Goal: Information Seeking & Learning: Learn about a topic

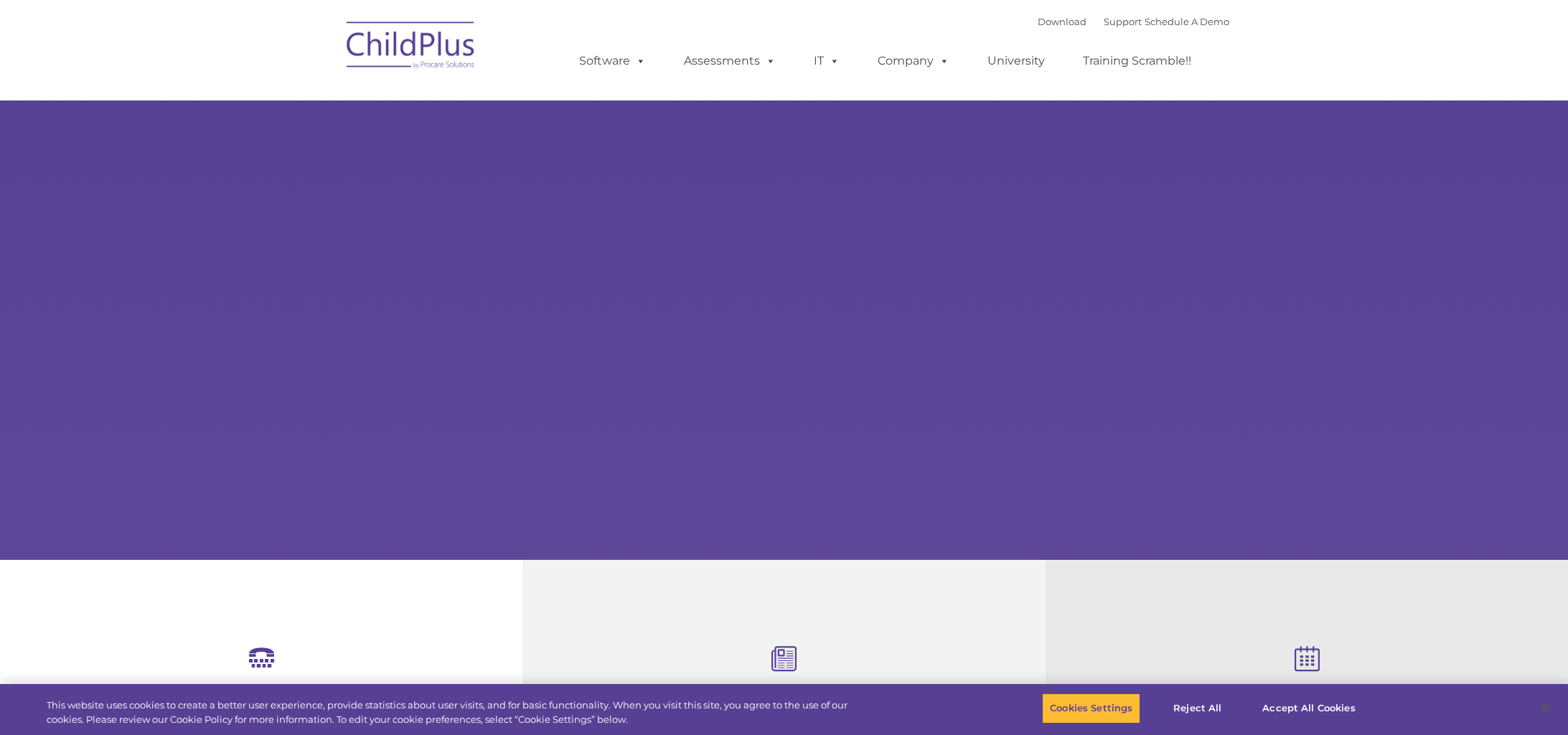
select select "MEDIUM"
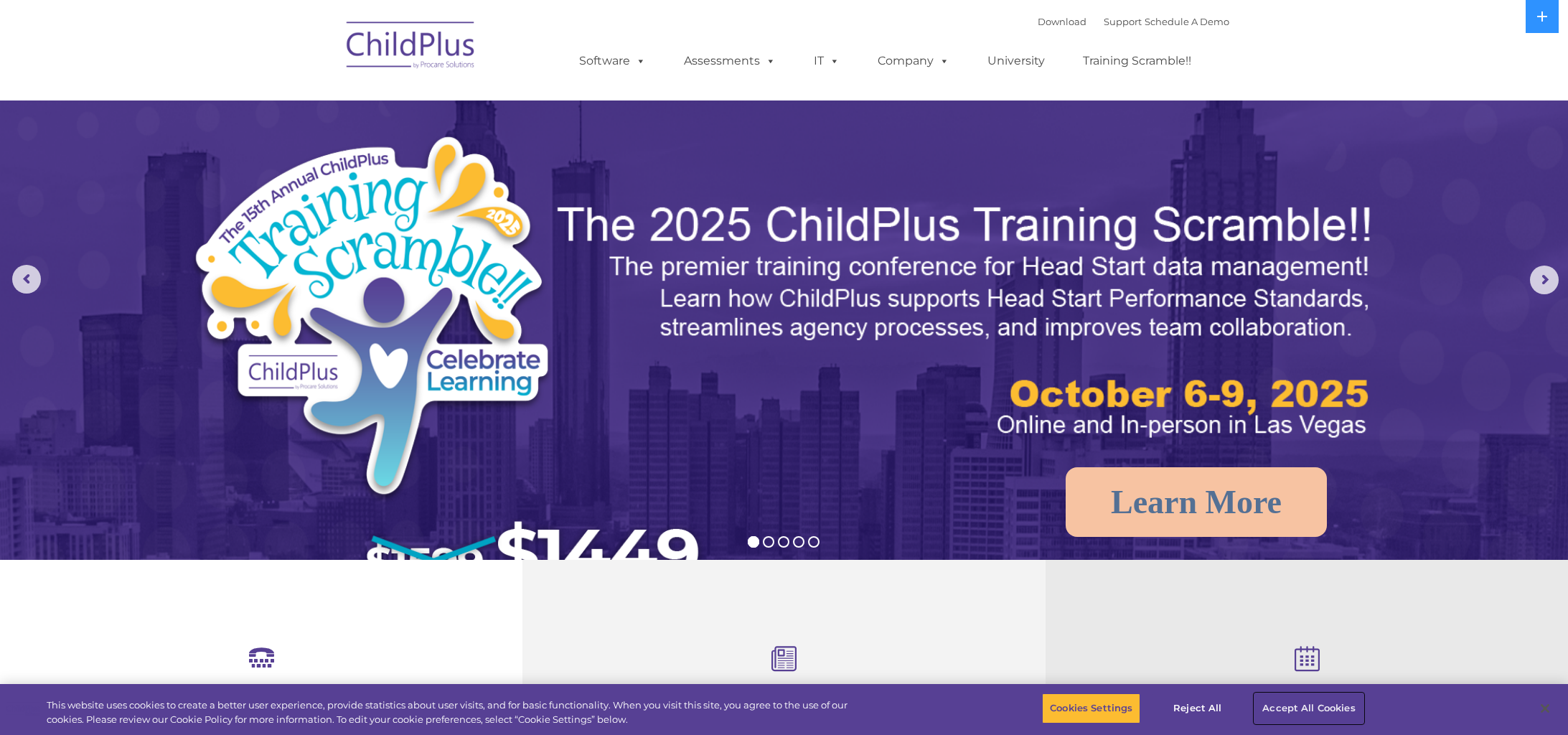
click at [1323, 711] on button "Accept All Cookies" at bounding box center [1309, 709] width 108 height 30
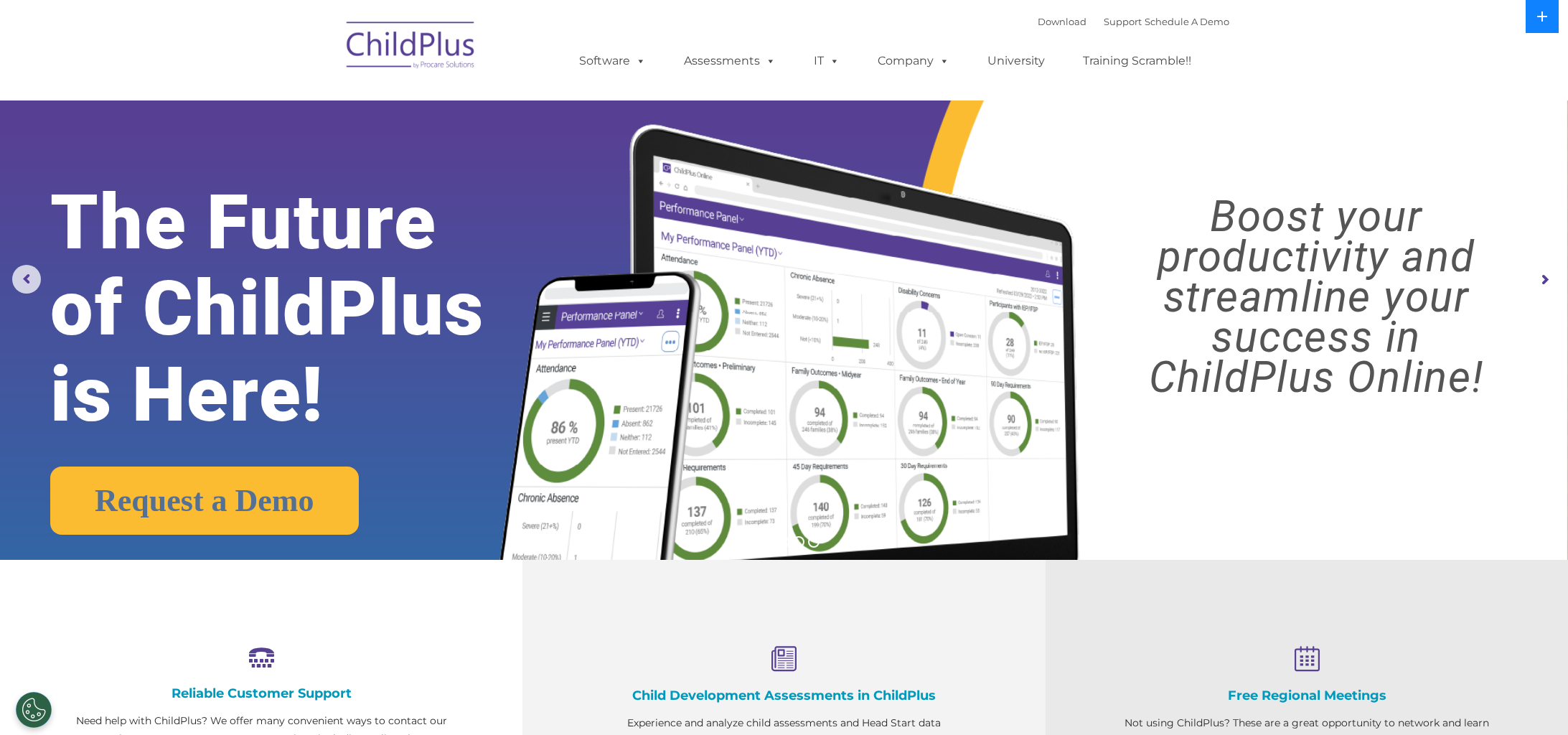
click at [1545, 11] on icon at bounding box center [1543, 17] width 12 height 12
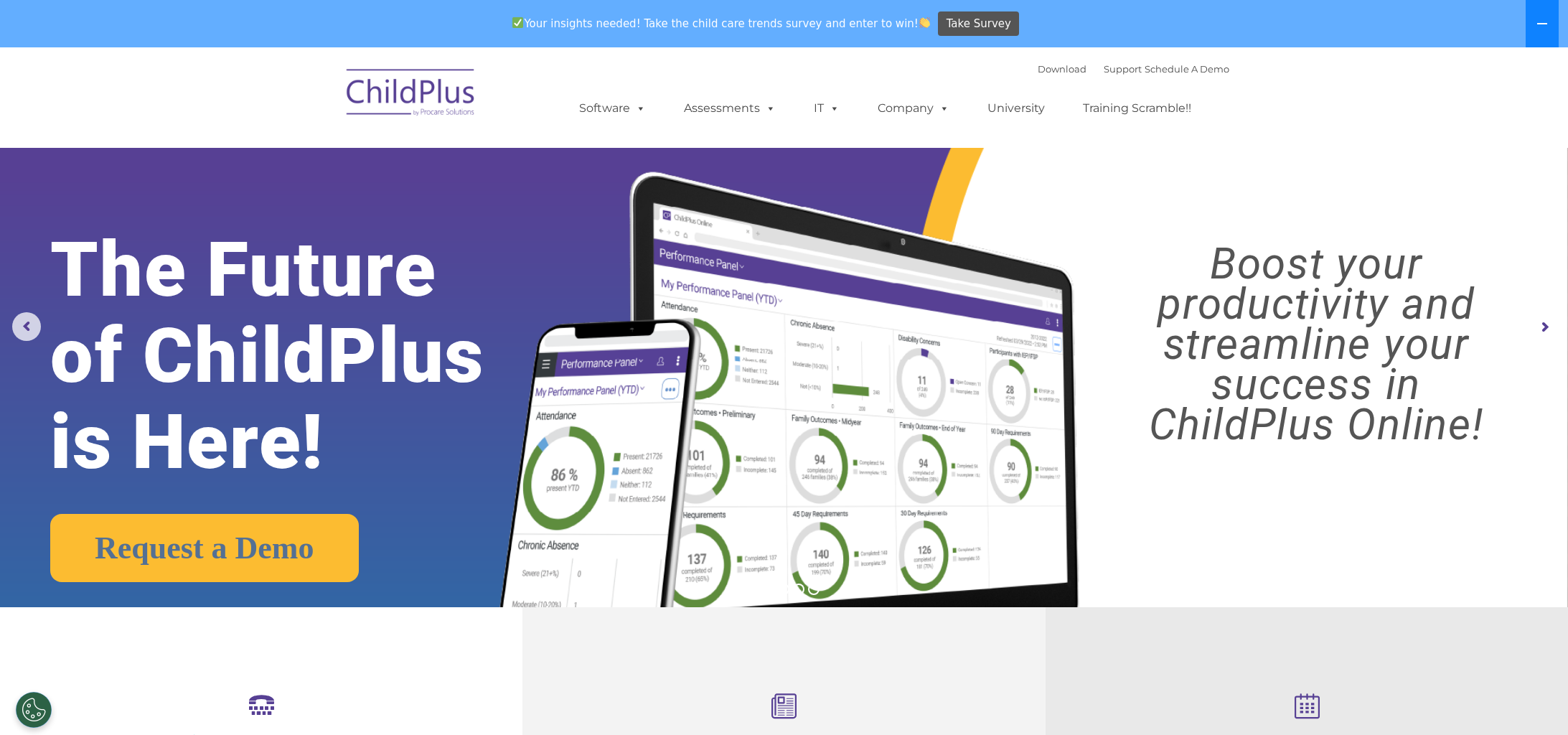
click at [1545, 11] on button at bounding box center [1542, 24] width 33 height 47
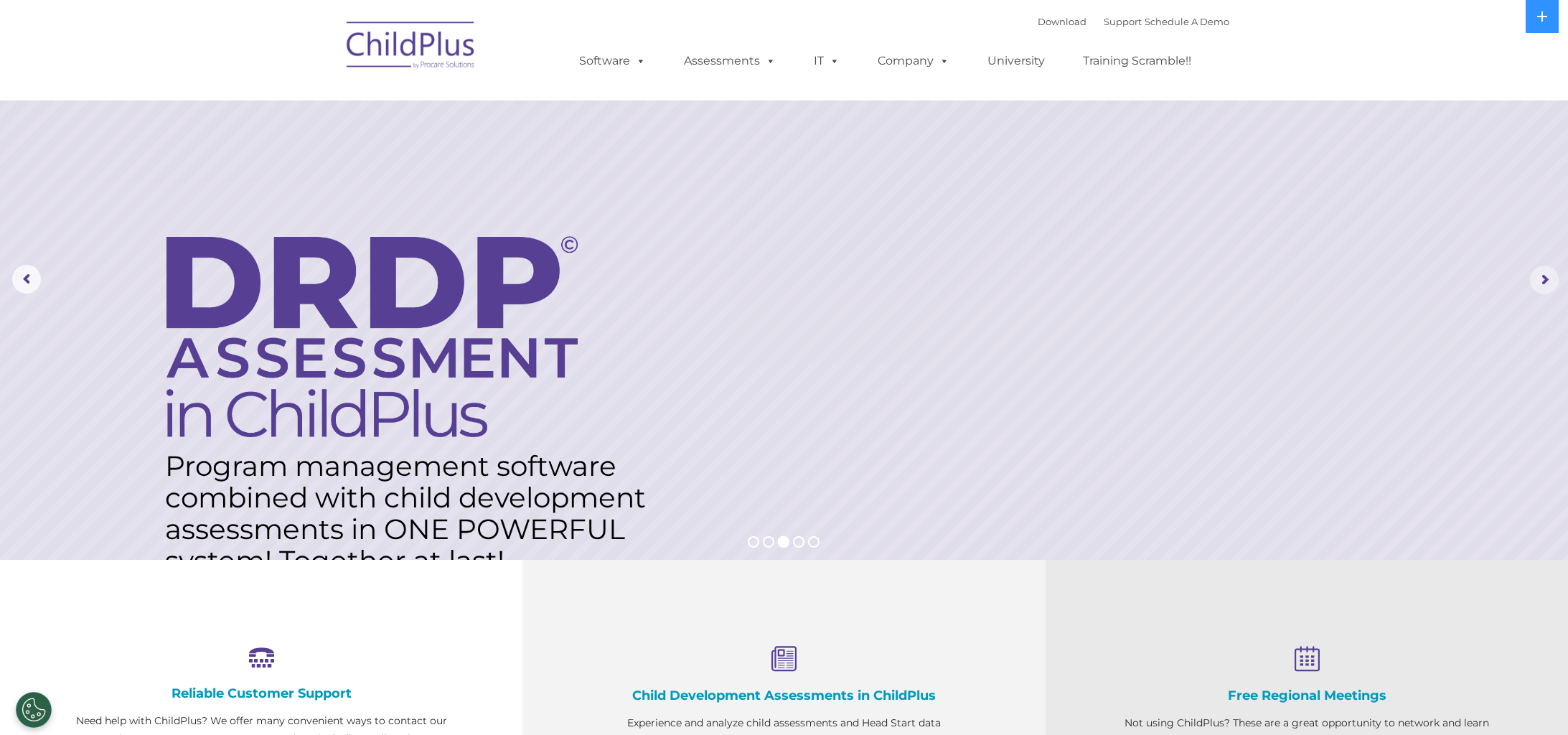
click at [1549, 278] on rs-arrow at bounding box center [1544, 280] width 29 height 29
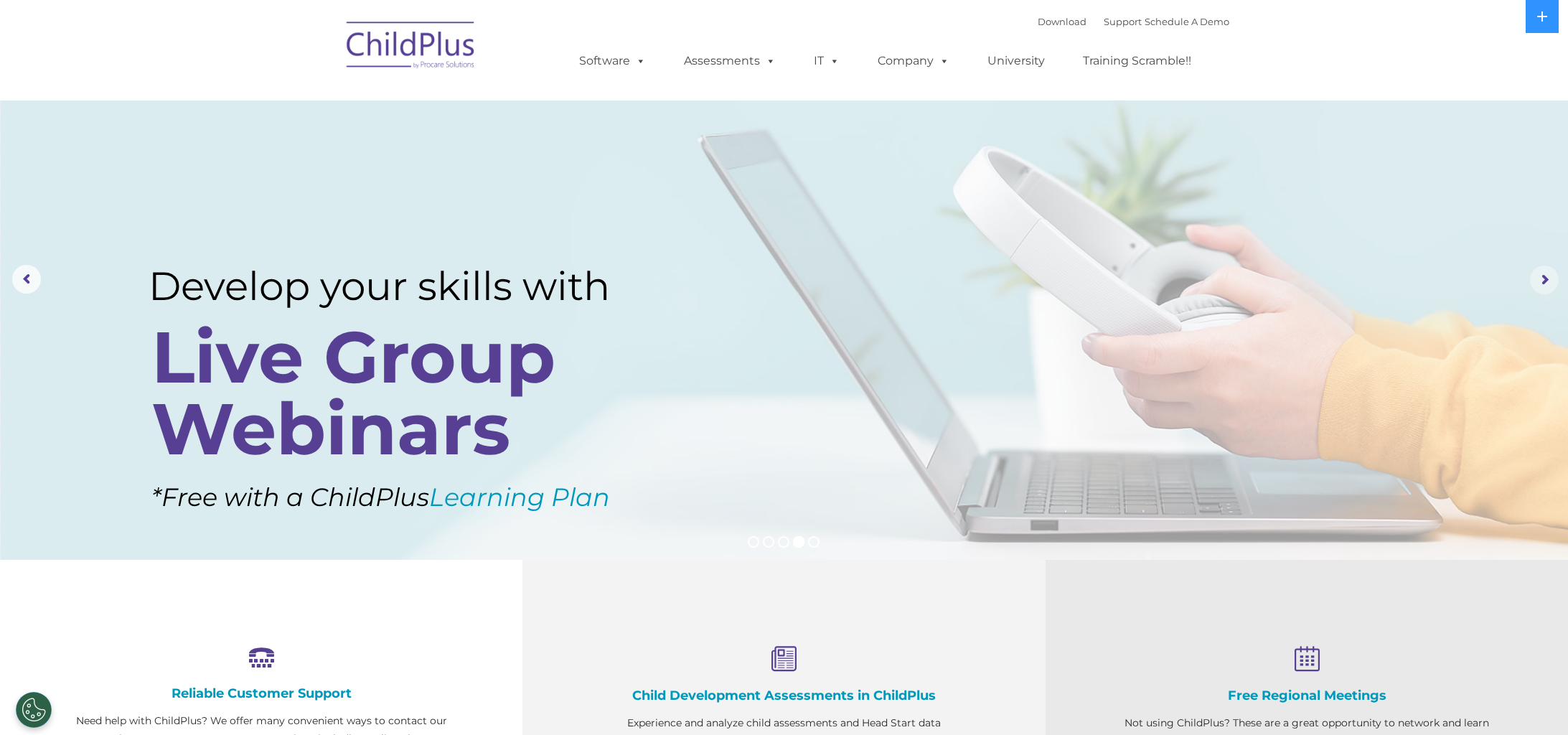
click at [1549, 278] on rs-arrow at bounding box center [1544, 280] width 29 height 29
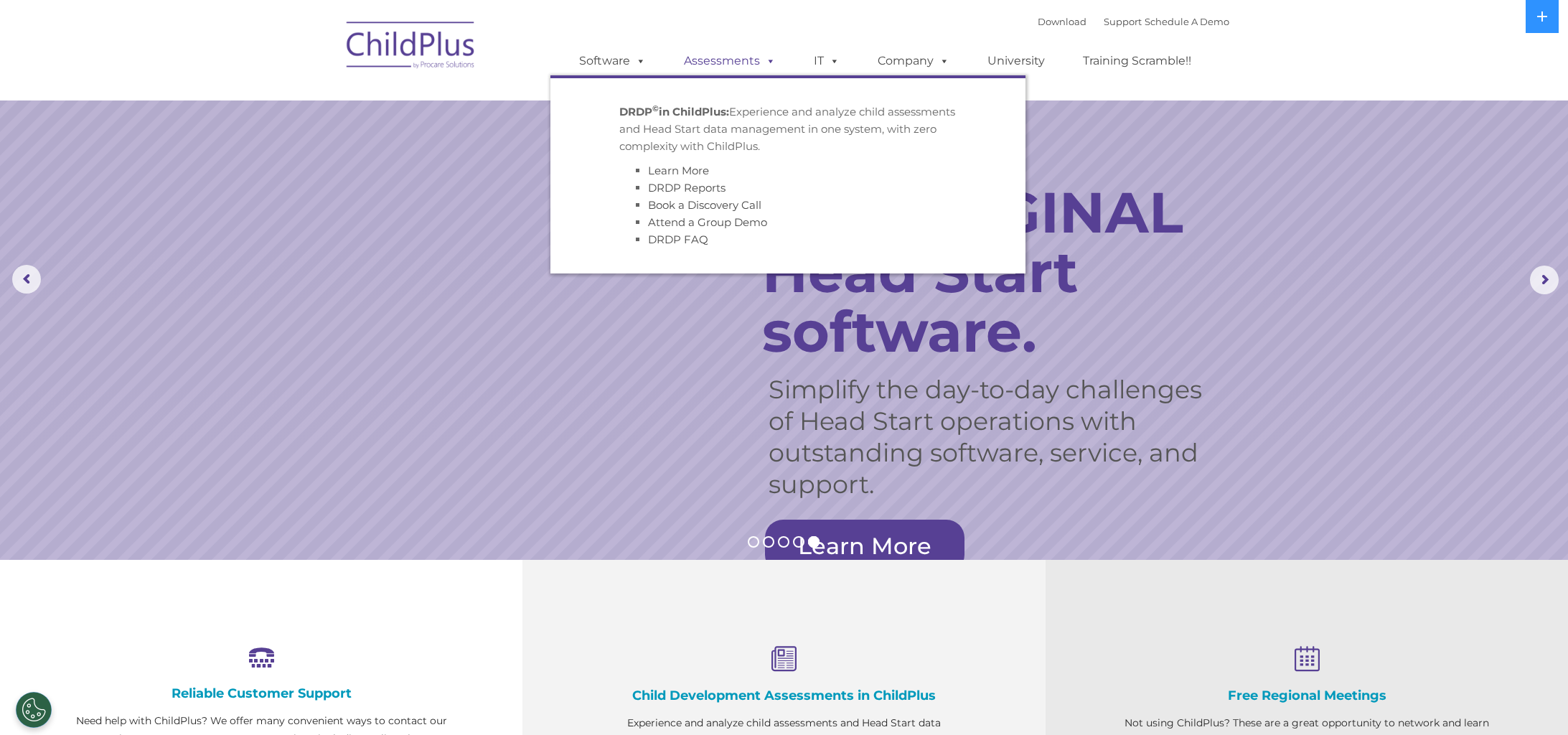
click at [766, 62] on span at bounding box center [768, 61] width 16 height 14
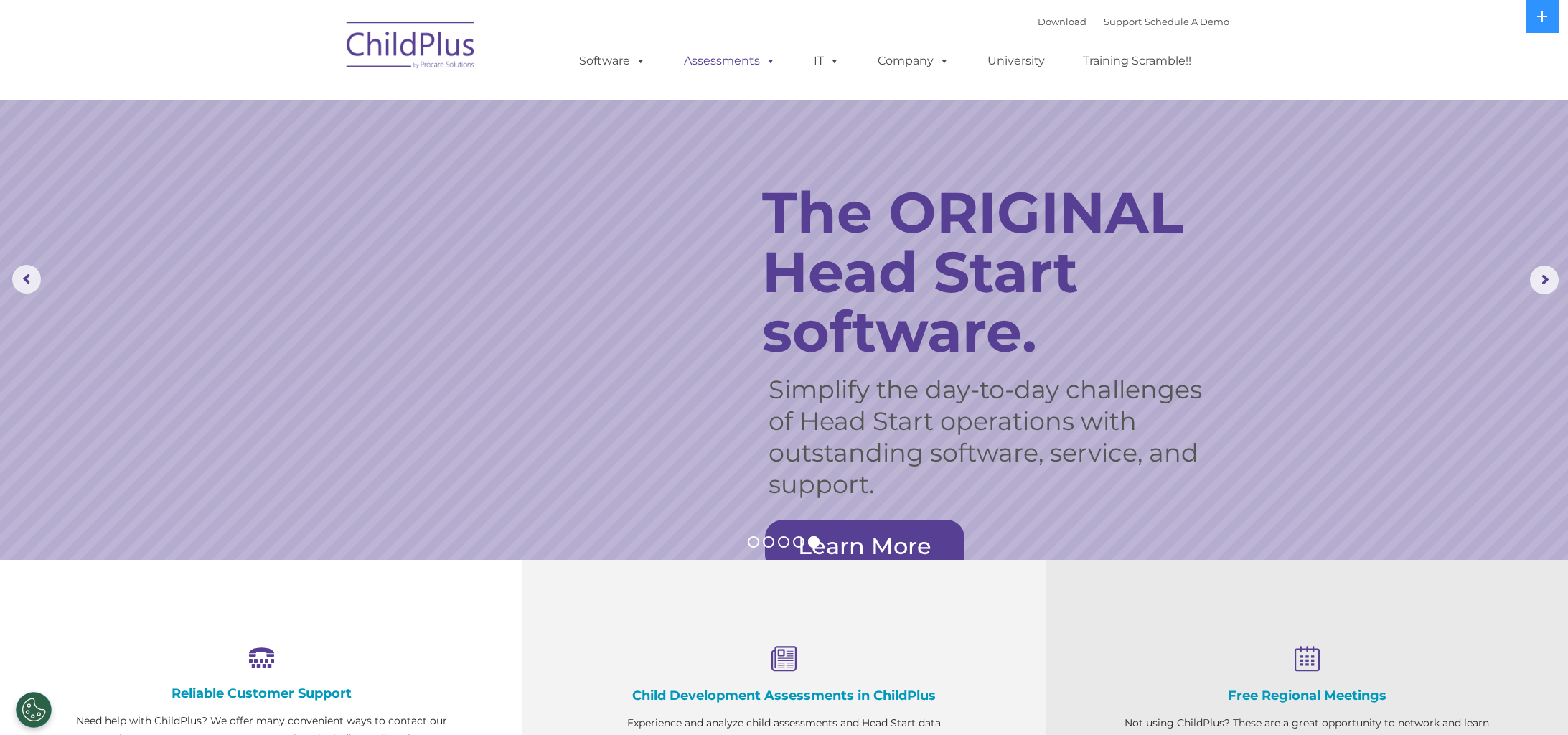
click at [742, 62] on link "Assessments" at bounding box center [730, 61] width 120 height 29
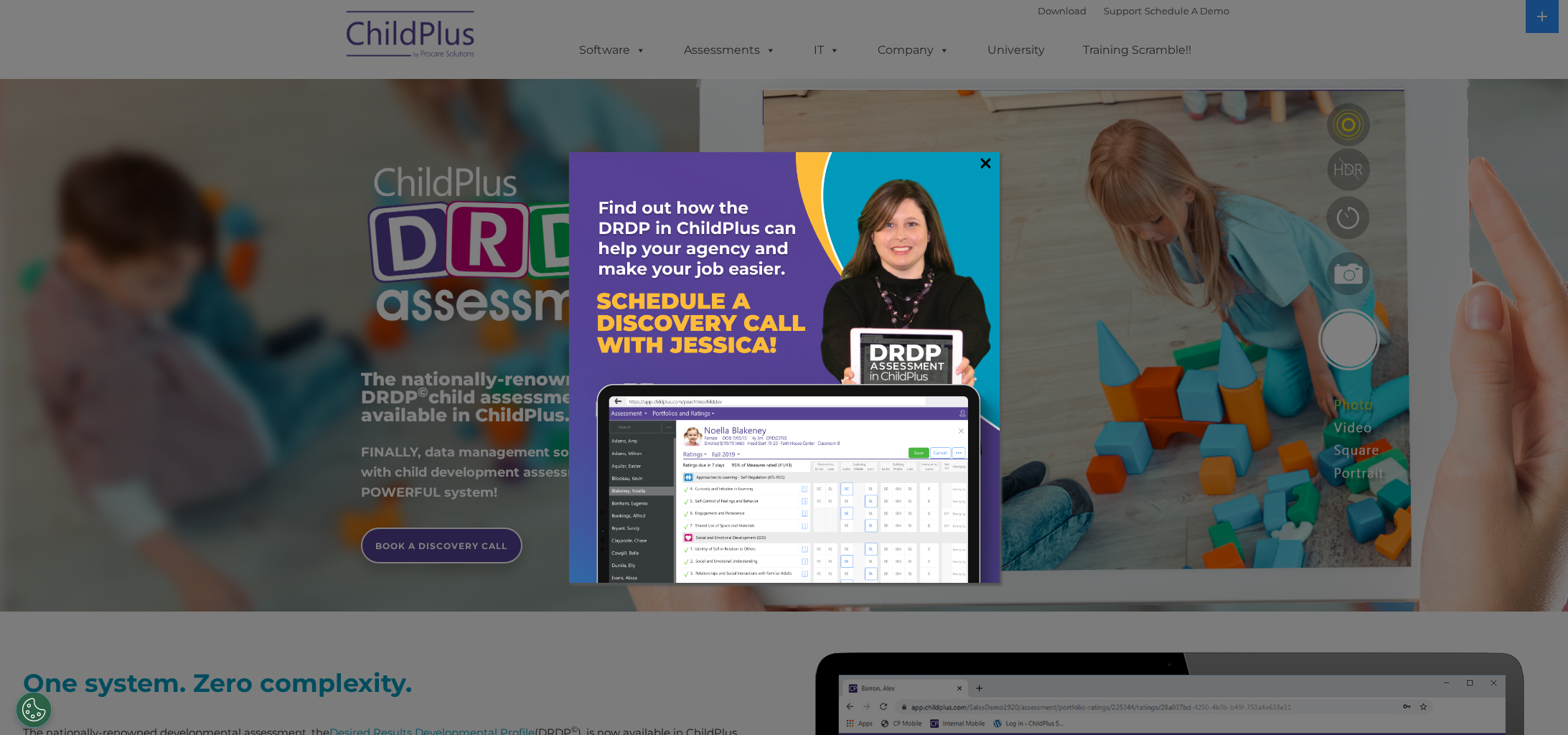
click at [983, 164] on link "×" at bounding box center [986, 163] width 16 height 14
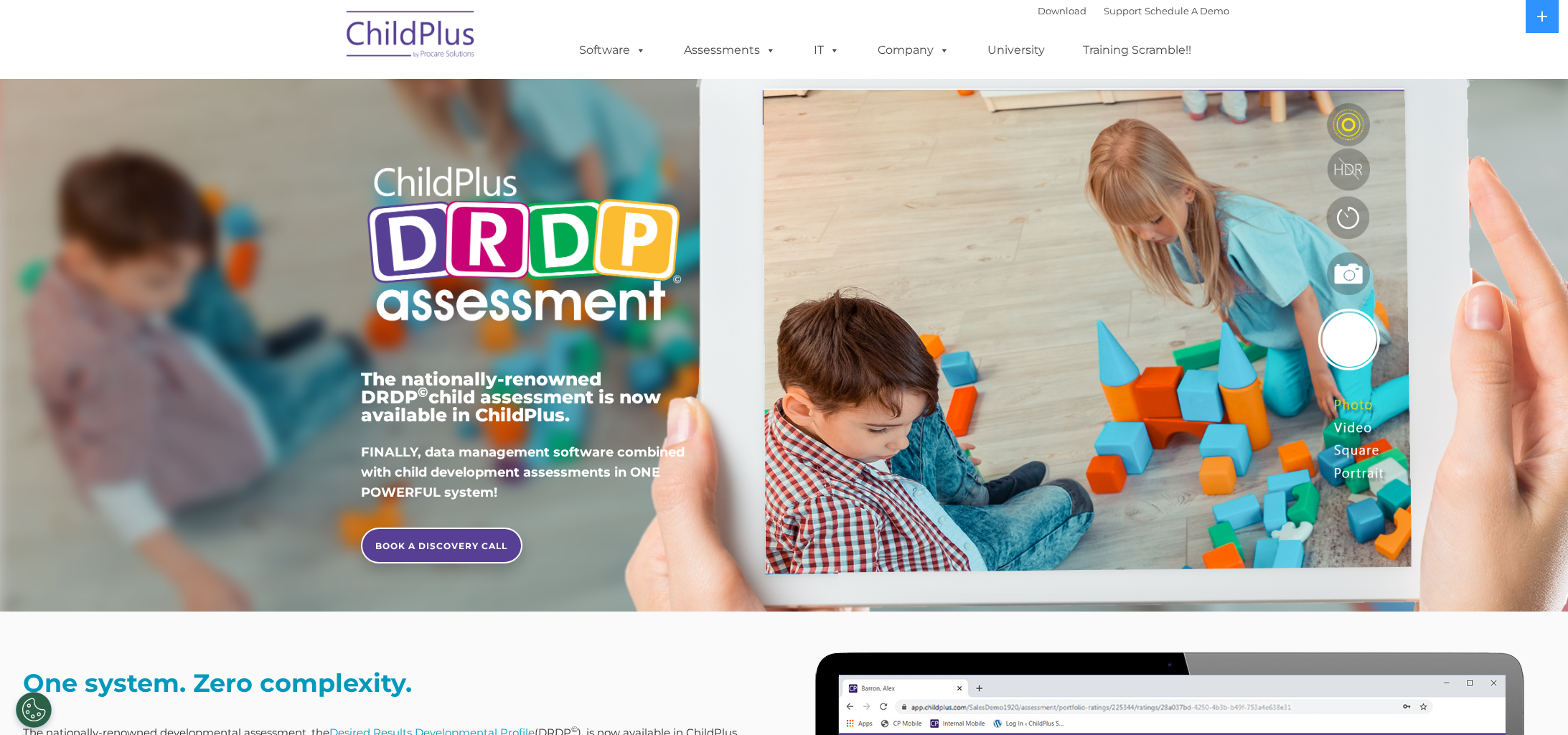
click at [400, 32] on img at bounding box center [411, 36] width 144 height 72
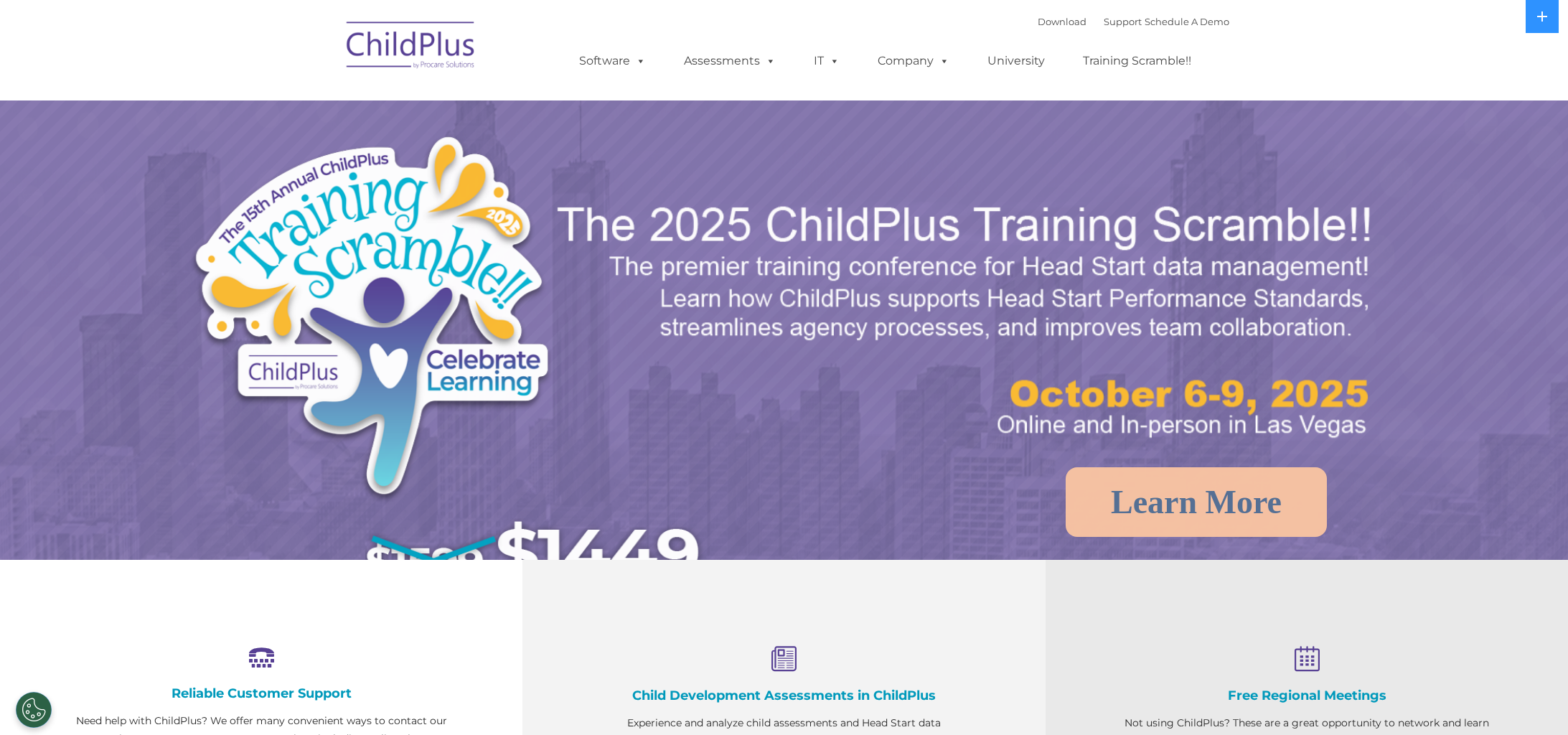
select select "MEDIUM"
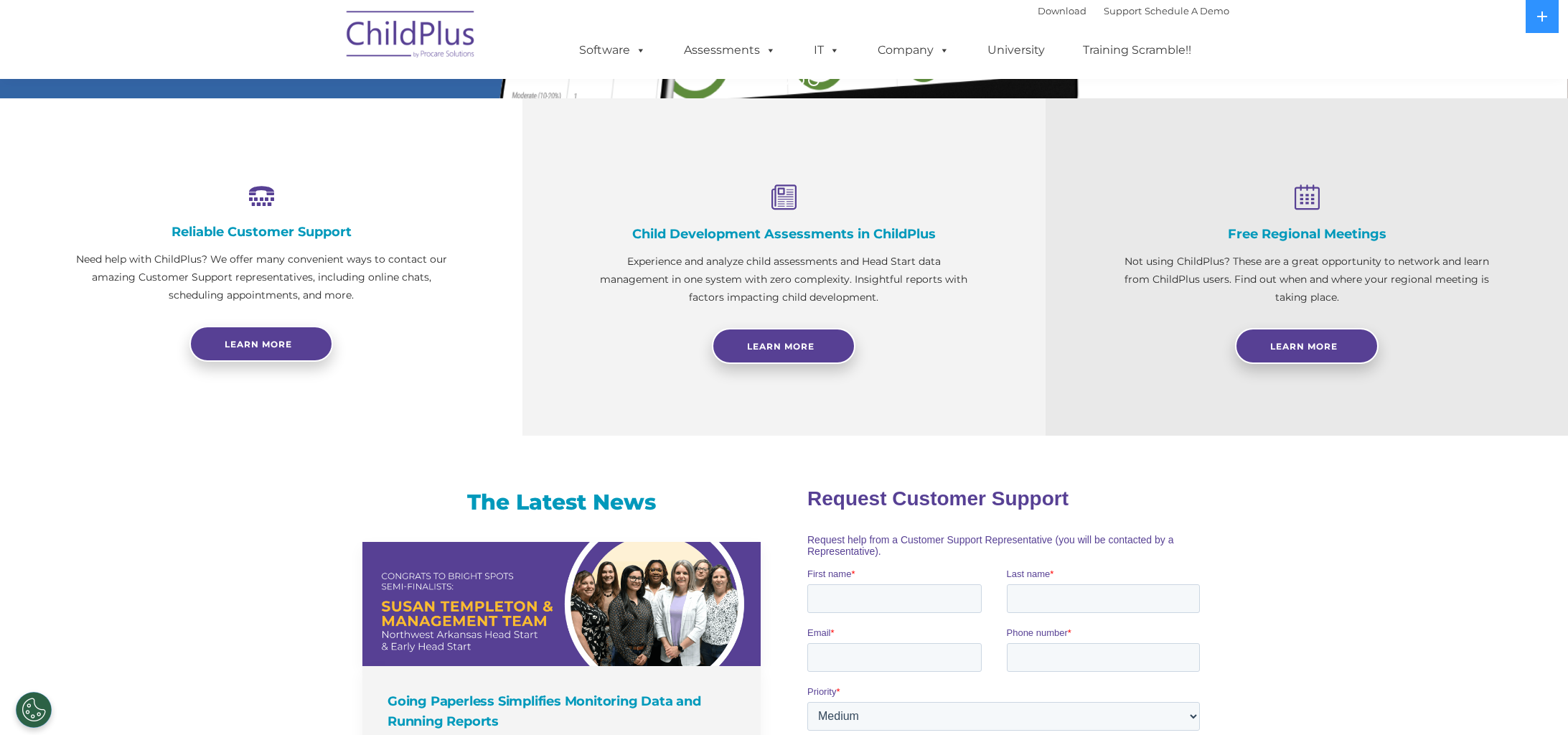
scroll to position [464, 0]
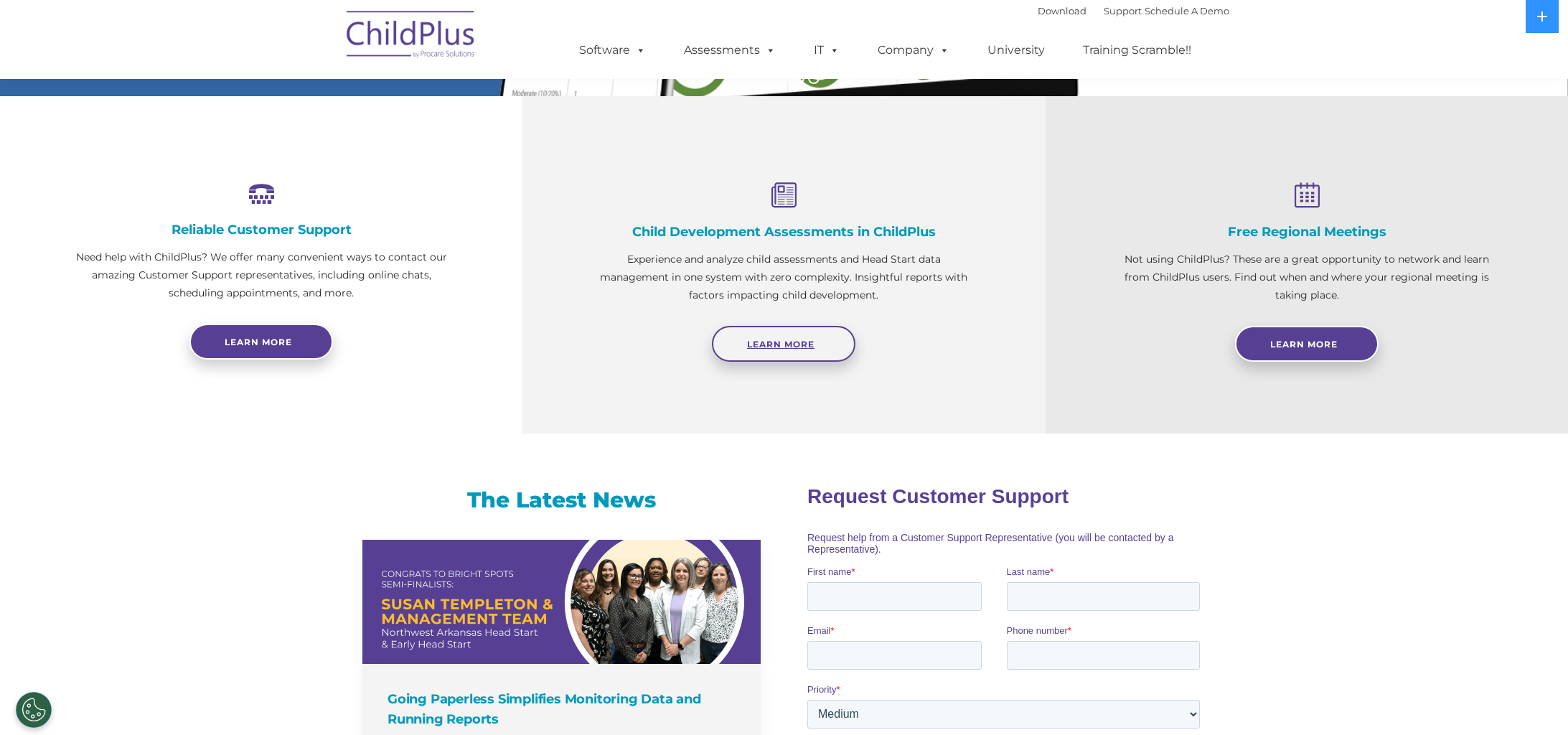
click at [760, 346] on span "Learn More" at bounding box center [781, 344] width 68 height 11
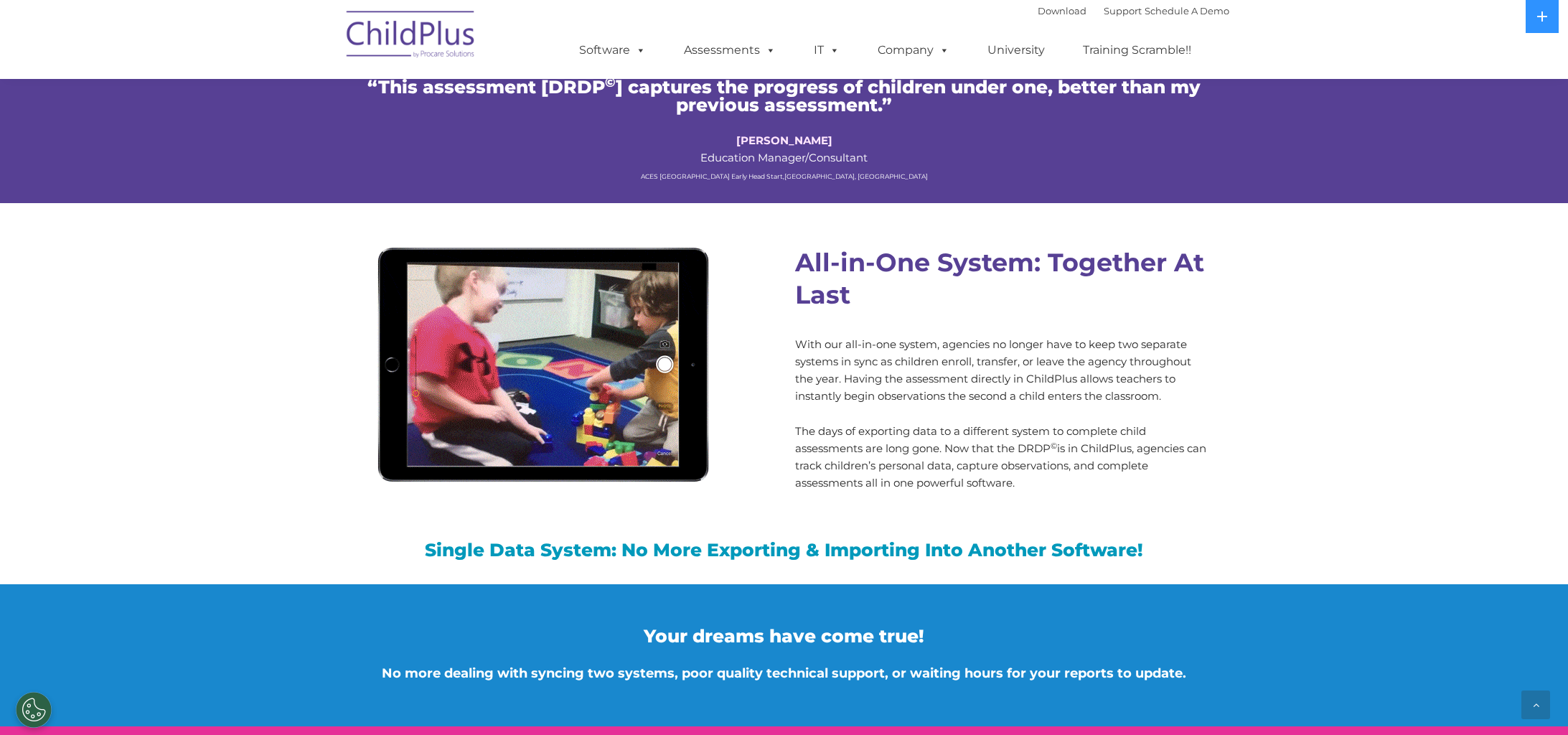
scroll to position [1189, 0]
